Goal: Check status: Check status

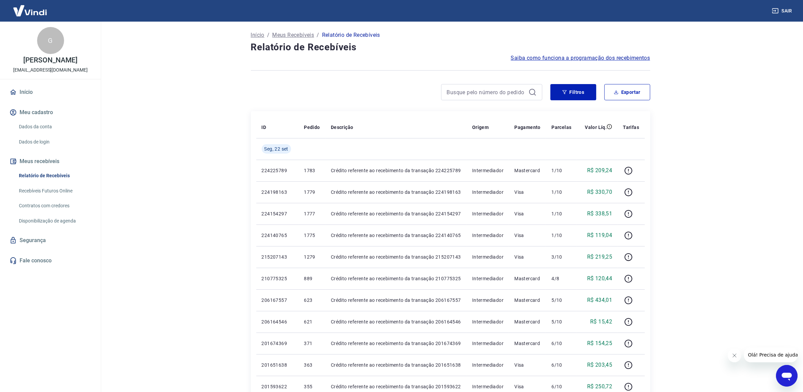
scroll to position [332, 0]
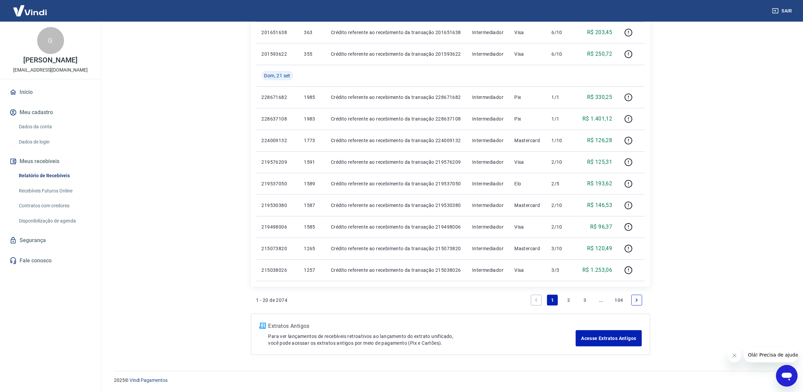
click at [572, 298] on link "2" at bounding box center [569, 300] width 11 height 11
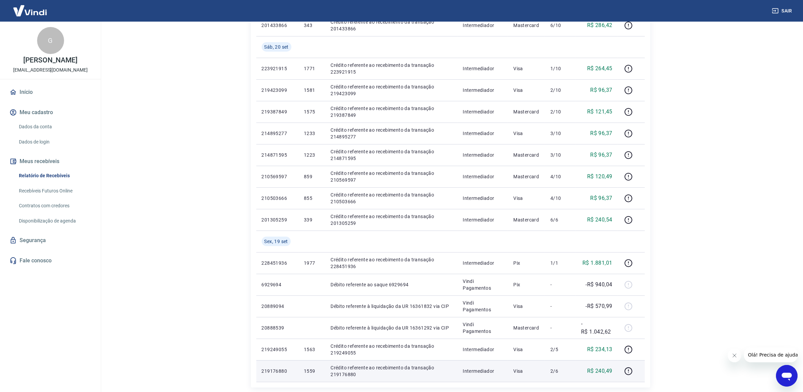
scroll to position [354, 0]
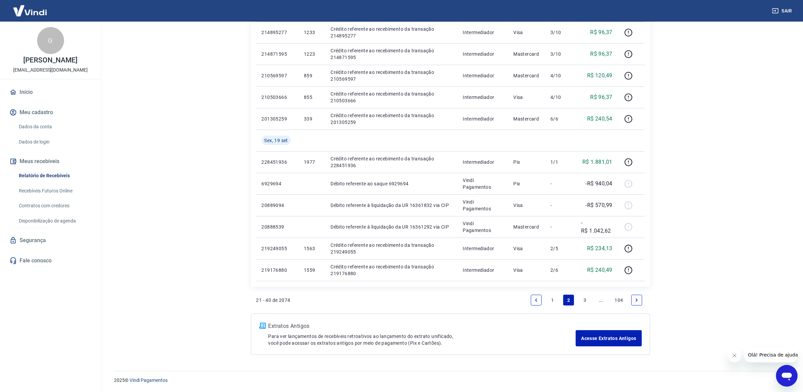
click at [587, 298] on link "3" at bounding box center [585, 300] width 11 height 11
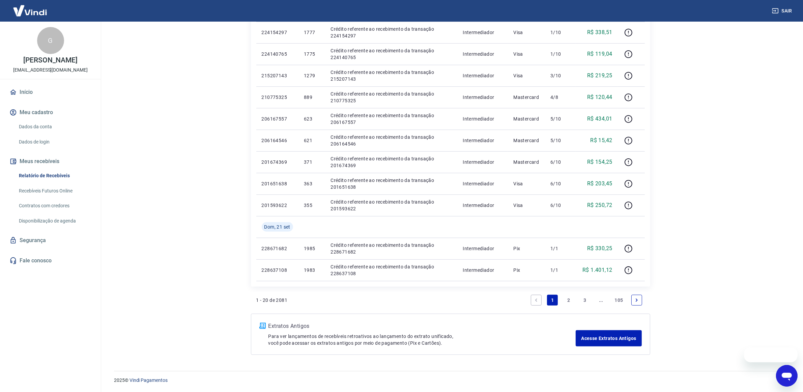
click at [581, 299] on link "3" at bounding box center [585, 300] width 11 height 11
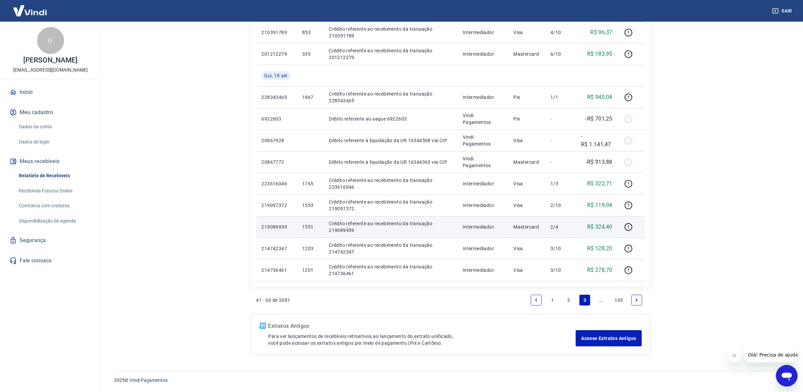
scroll to position [143, 0]
